Goal: Information Seeking & Learning: Learn about a topic

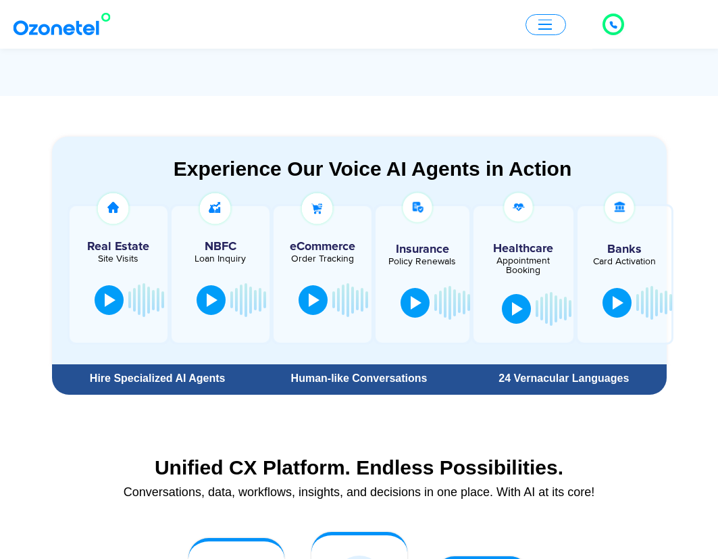
scroll to position [811, 0]
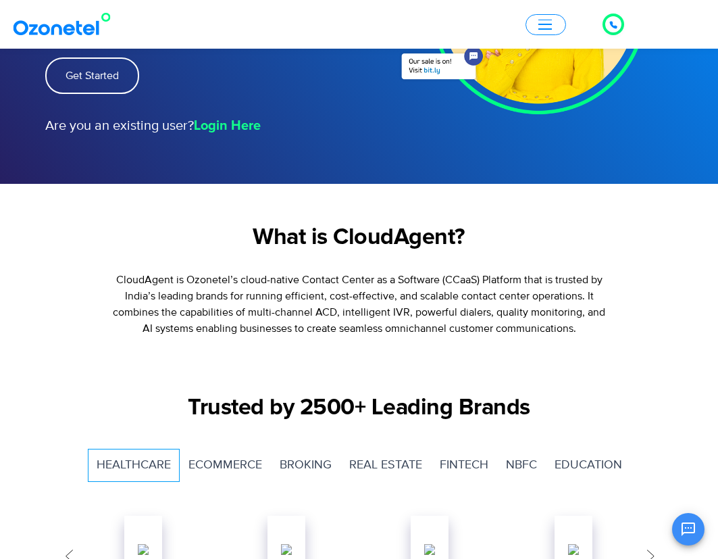
scroll to position [3177, 0]
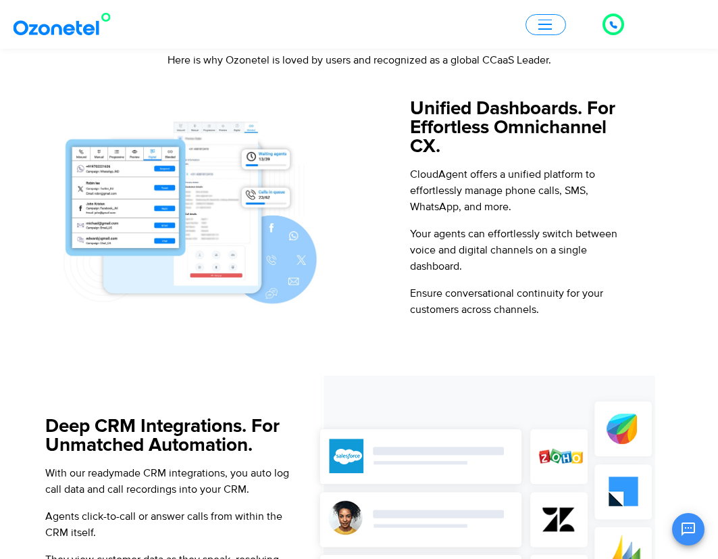
scroll to position [859, 0]
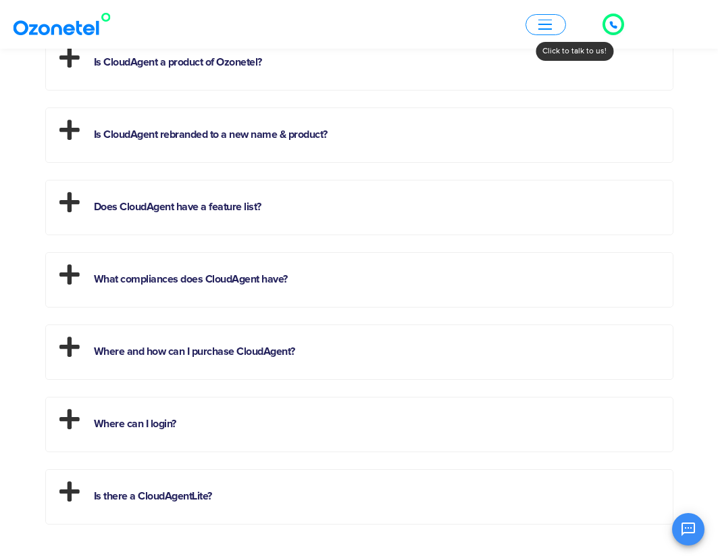
scroll to position [3513, 0]
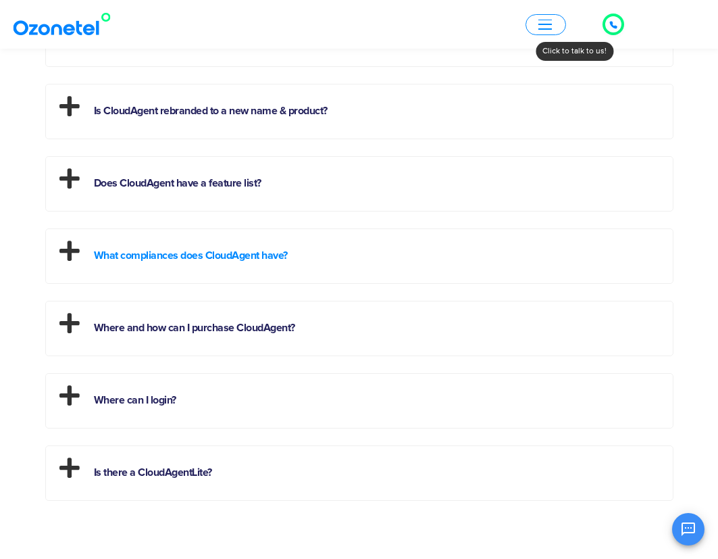
click at [257, 260] on link "What compliances does CloudAgent have?" at bounding box center [191, 255] width 194 height 11
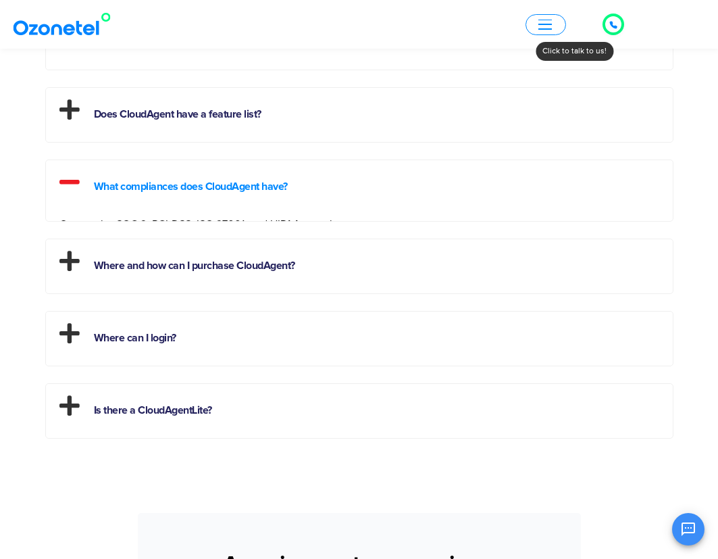
scroll to position [3444, 0]
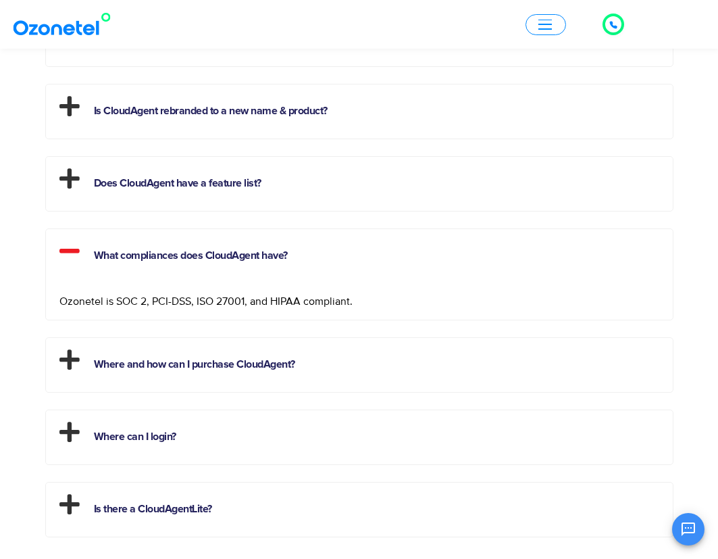
click at [701, 218] on section "Frequently Asked Questions What is CloudAgent? CloudAgent is a comprehensive co…" at bounding box center [359, 244] width 718 height 733
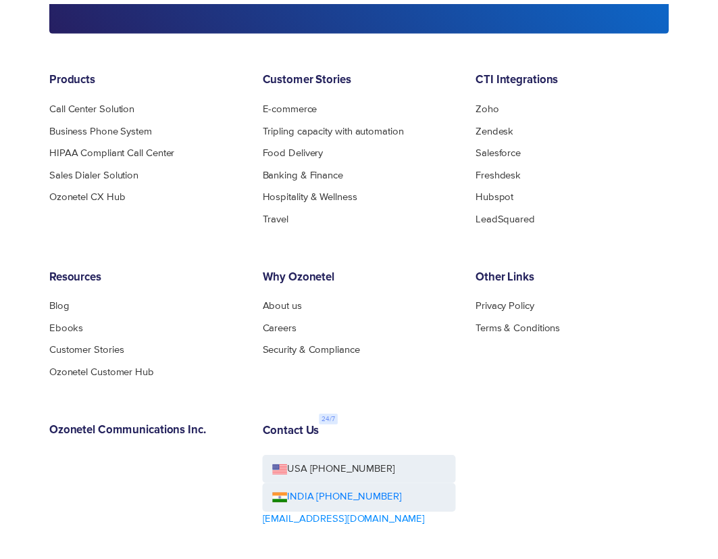
scroll to position [5217, 0]
